Goal: Transaction & Acquisition: Purchase product/service

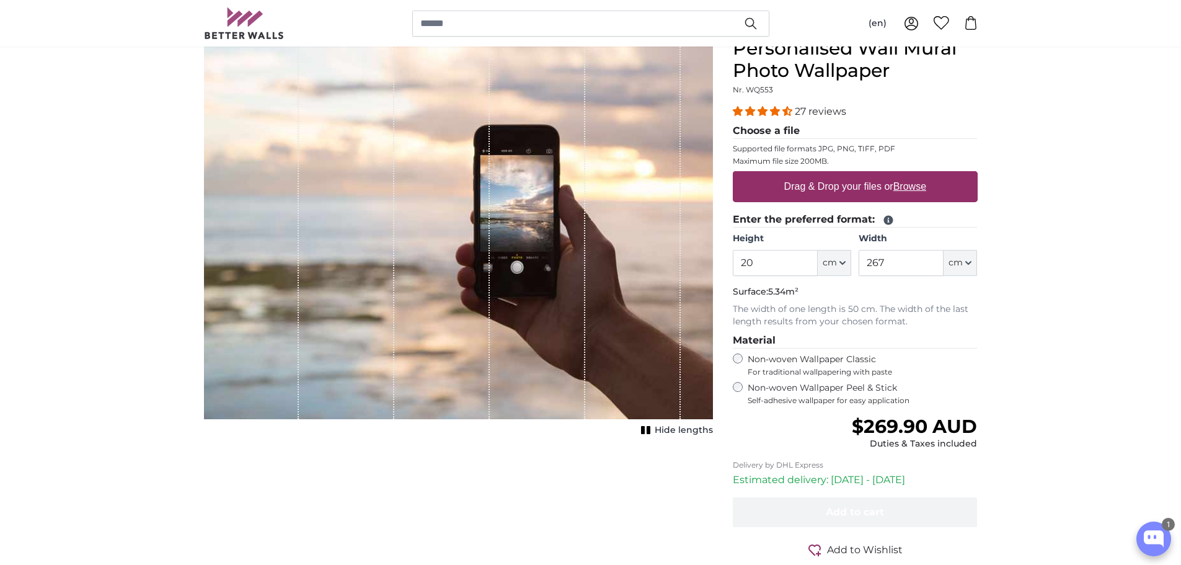
type input "2"
type input "120"
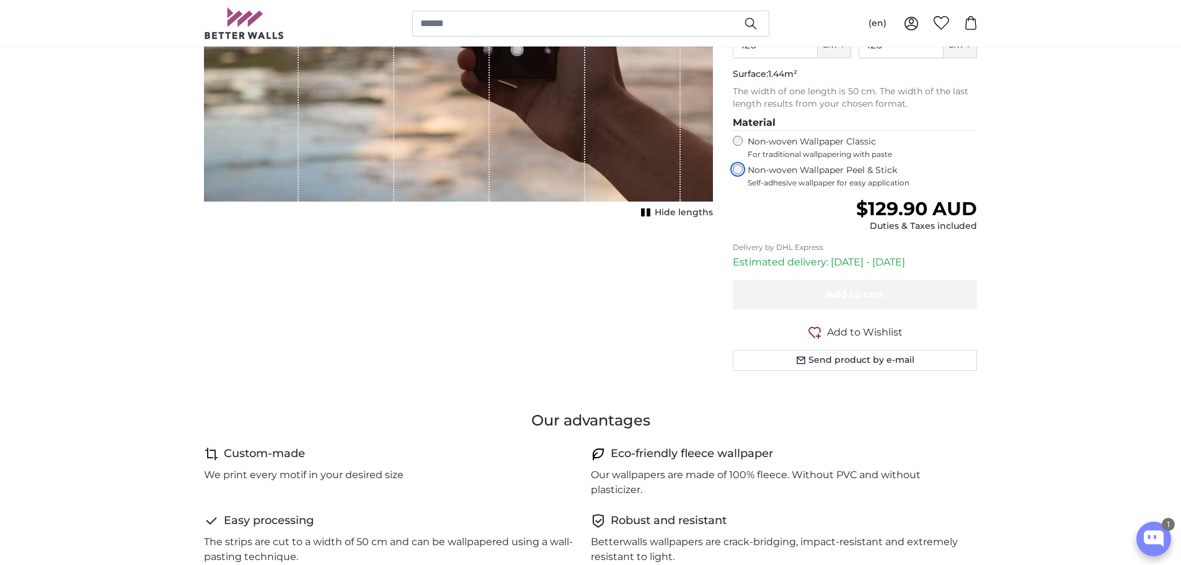
scroll to position [186, 0]
